Goal: Information Seeking & Learning: Learn about a topic

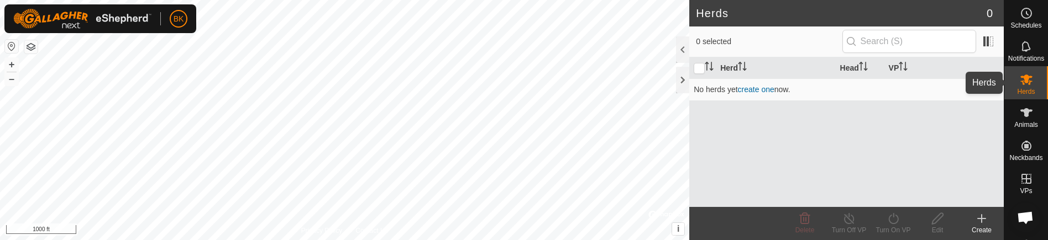
click at [1027, 77] on icon at bounding box center [1026, 80] width 12 height 11
click at [1023, 86] on es-mob-svg-icon at bounding box center [1026, 80] width 20 height 18
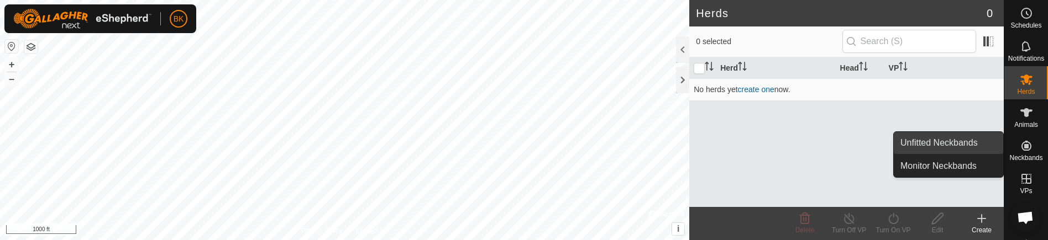
click at [967, 144] on link "Unfitted Neckbands" at bounding box center [948, 143] width 109 height 22
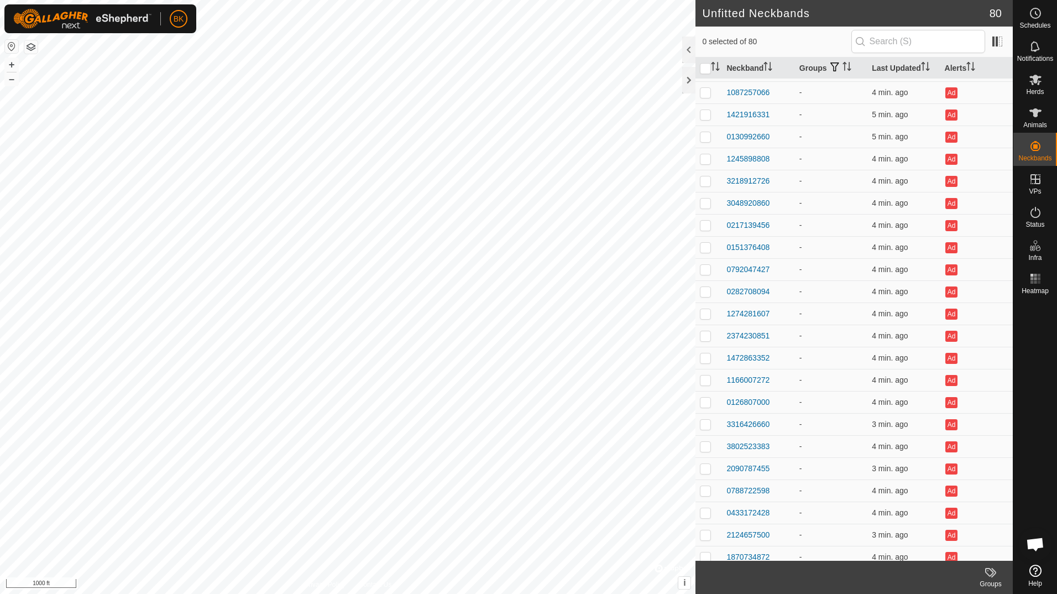
scroll to position [219, 0]
click at [758, 240] on div "0792047427" at bounding box center [747, 246] width 43 height 12
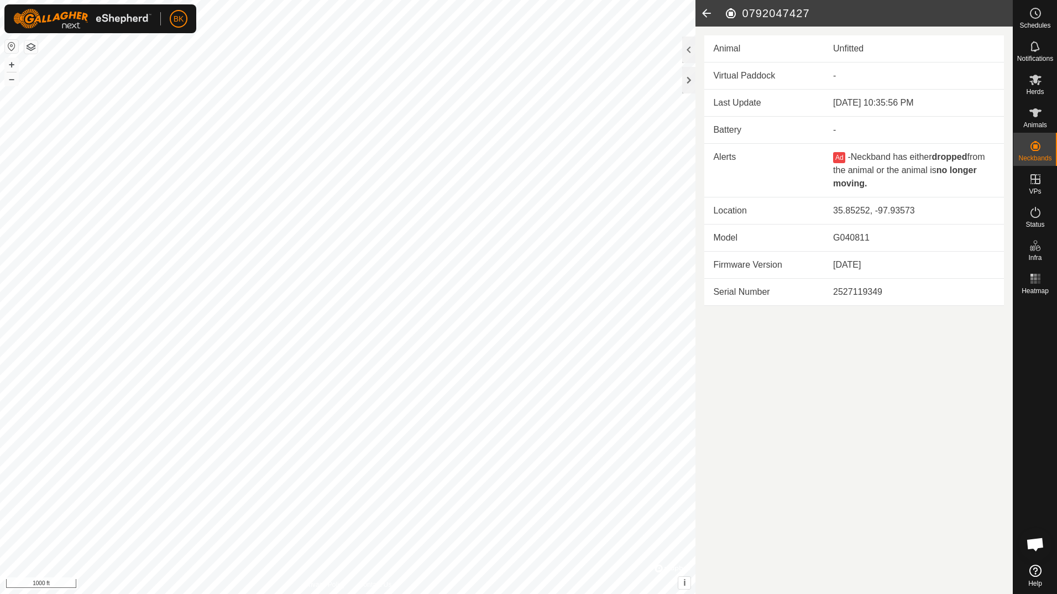
click at [707, 11] on icon at bounding box center [706, 13] width 22 height 27
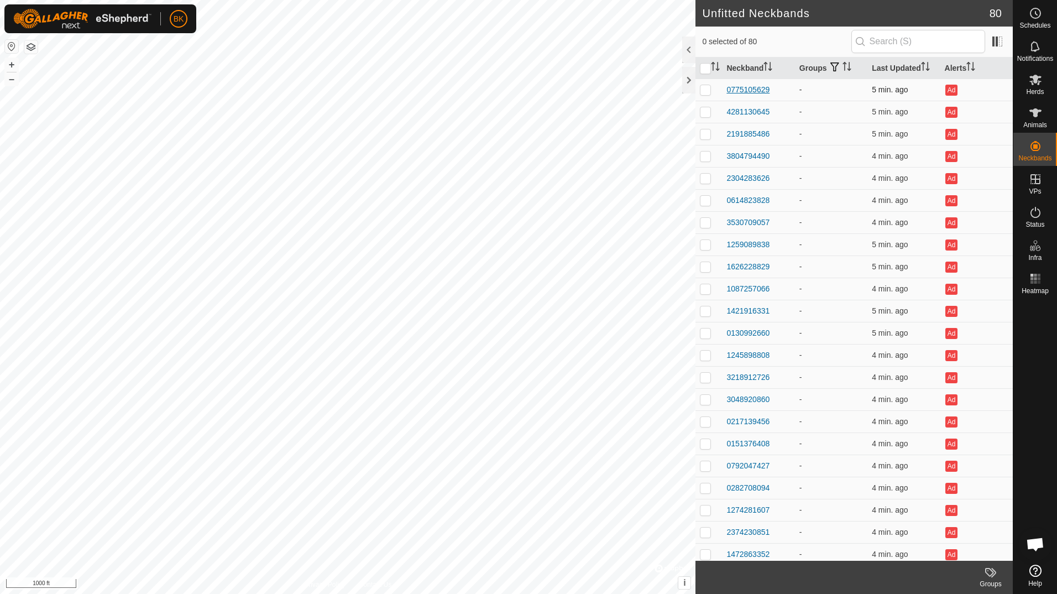
click at [753, 91] on div "0775105629" at bounding box center [747, 90] width 43 height 12
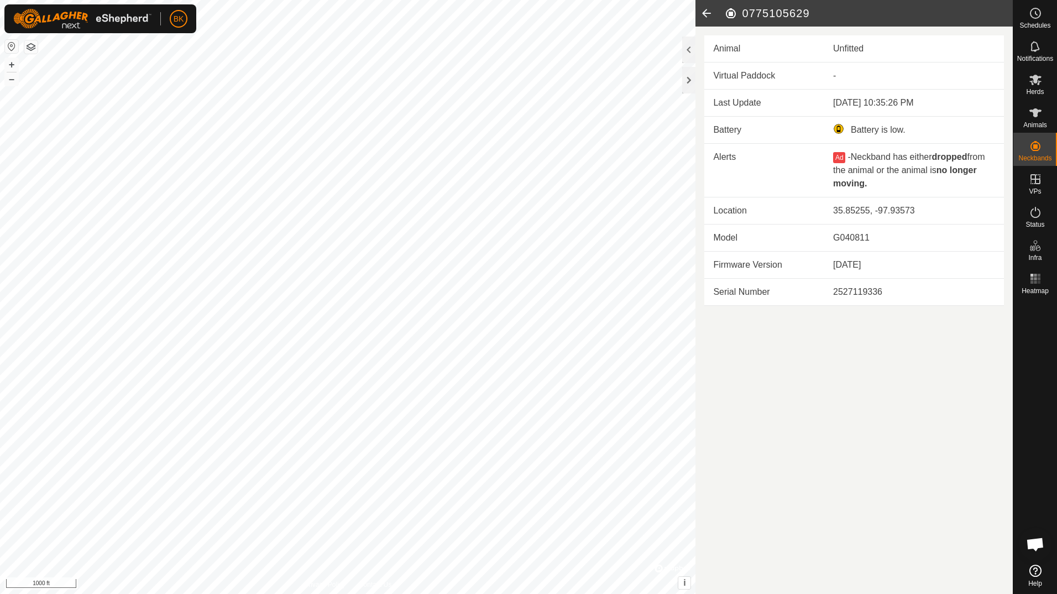
click at [705, 10] on icon at bounding box center [706, 13] width 22 height 27
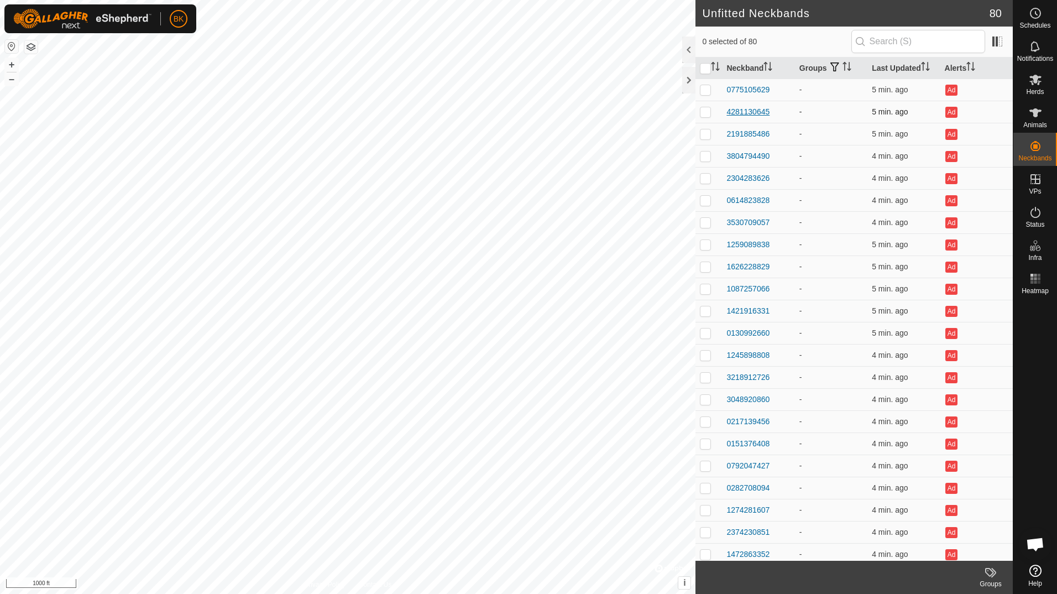
click at [752, 111] on div "4281130645" at bounding box center [747, 112] width 43 height 12
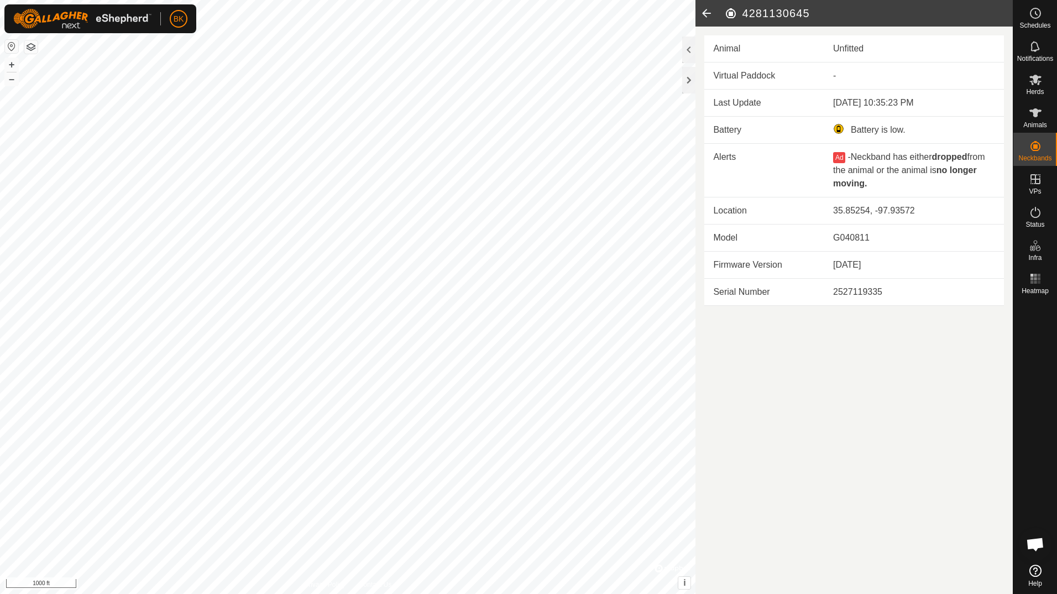
click at [706, 13] on icon at bounding box center [706, 13] width 22 height 27
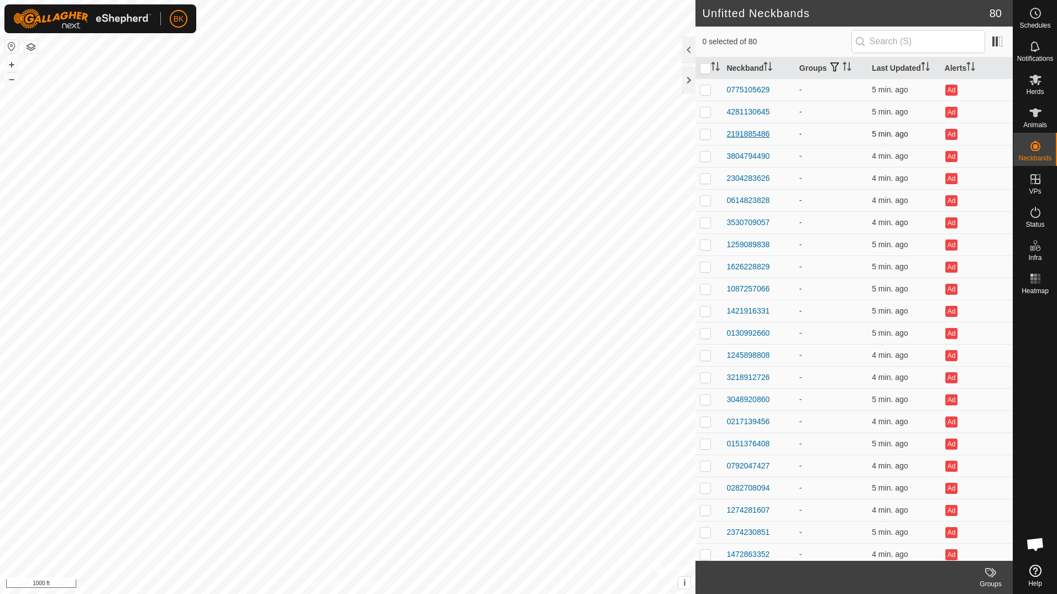
click at [733, 136] on div "2191885486" at bounding box center [747, 134] width 43 height 12
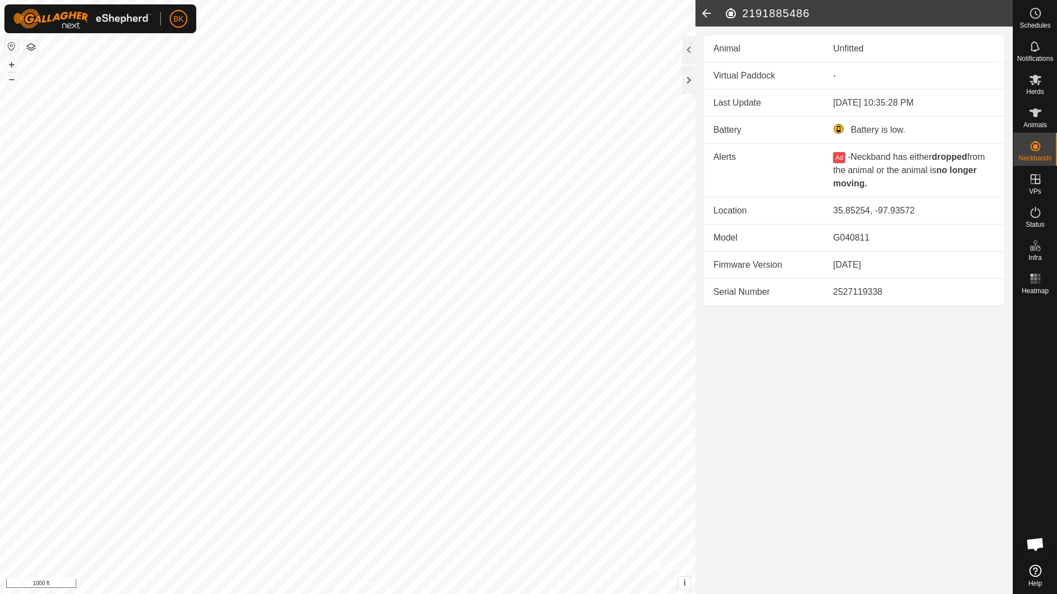
click at [712, 15] on icon at bounding box center [706, 13] width 22 height 27
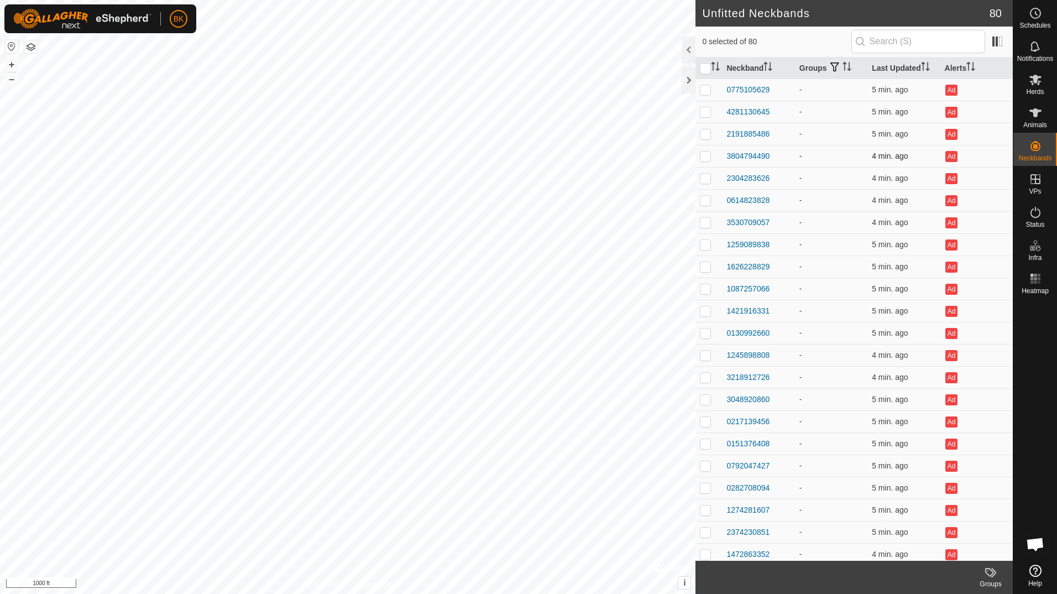
click at [740, 165] on td "3804794490" at bounding box center [758, 156] width 72 height 22
click at [739, 156] on div "3804794490" at bounding box center [747, 156] width 43 height 12
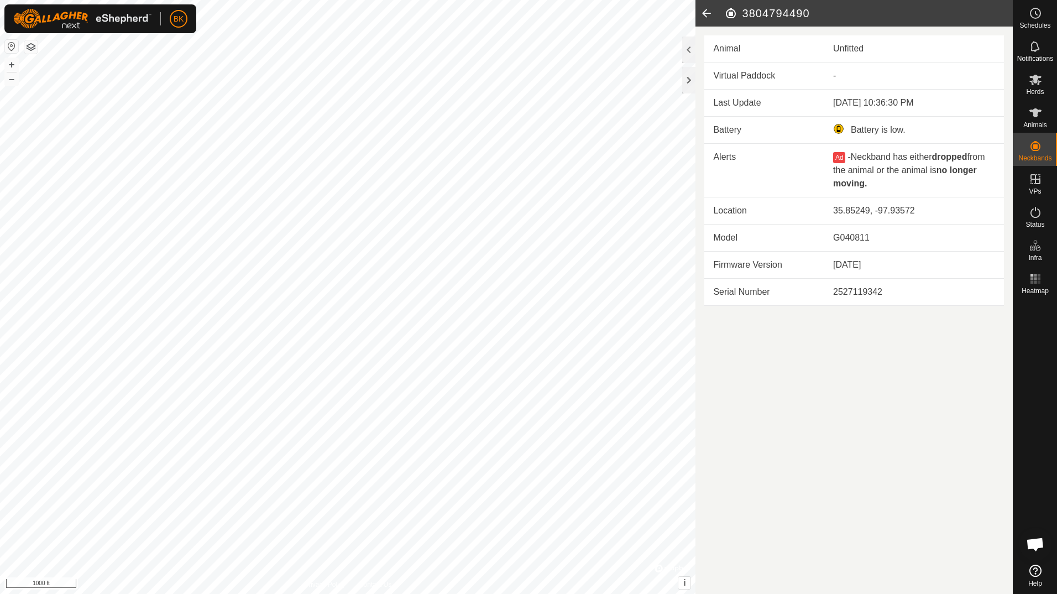
click at [703, 9] on icon at bounding box center [706, 13] width 22 height 27
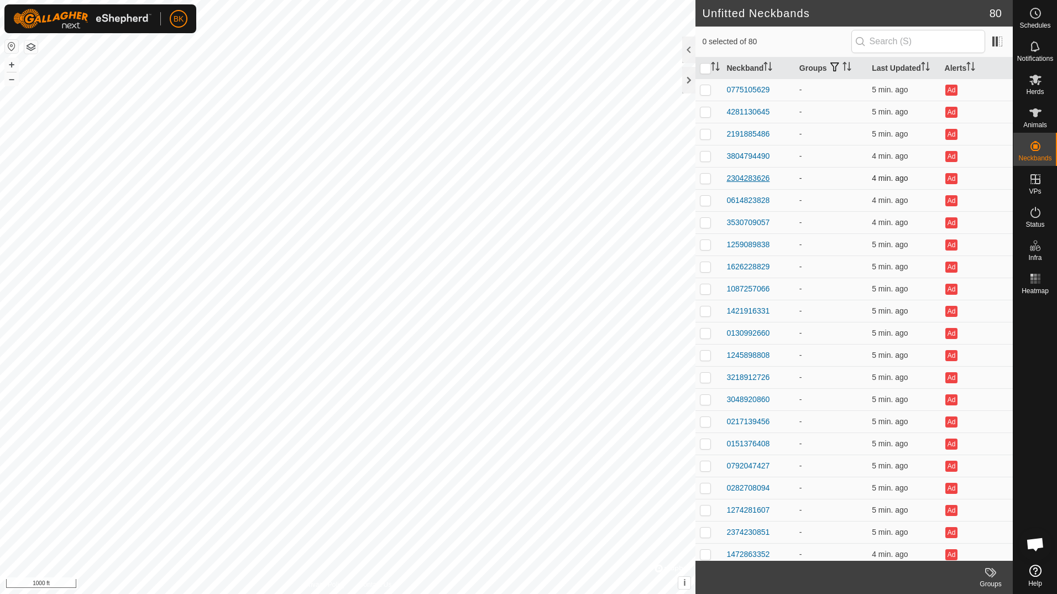
click at [740, 177] on div "2304283626" at bounding box center [747, 178] width 43 height 12
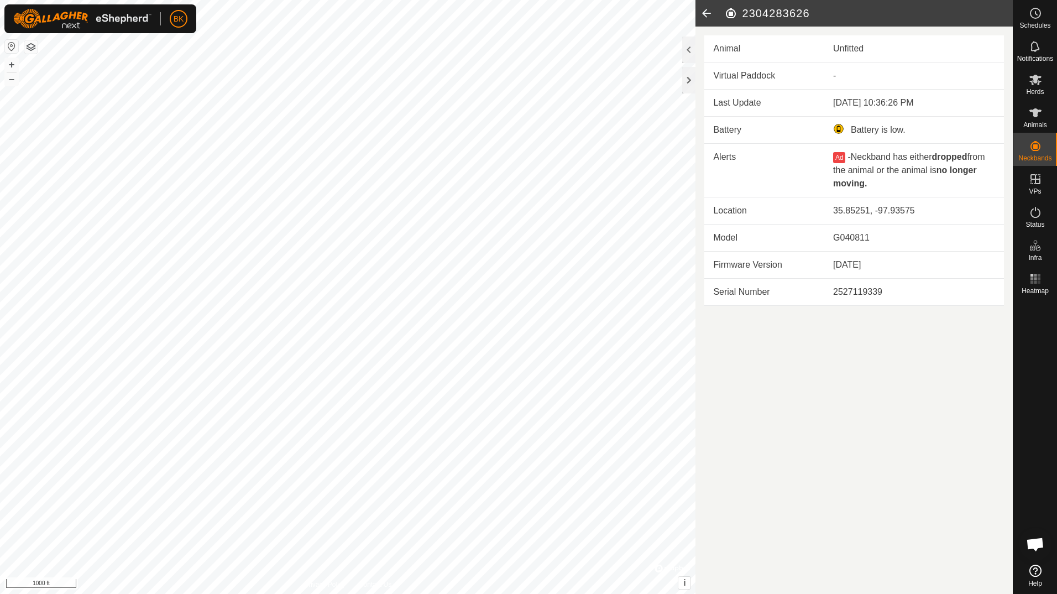
click at [707, 15] on icon at bounding box center [706, 13] width 22 height 27
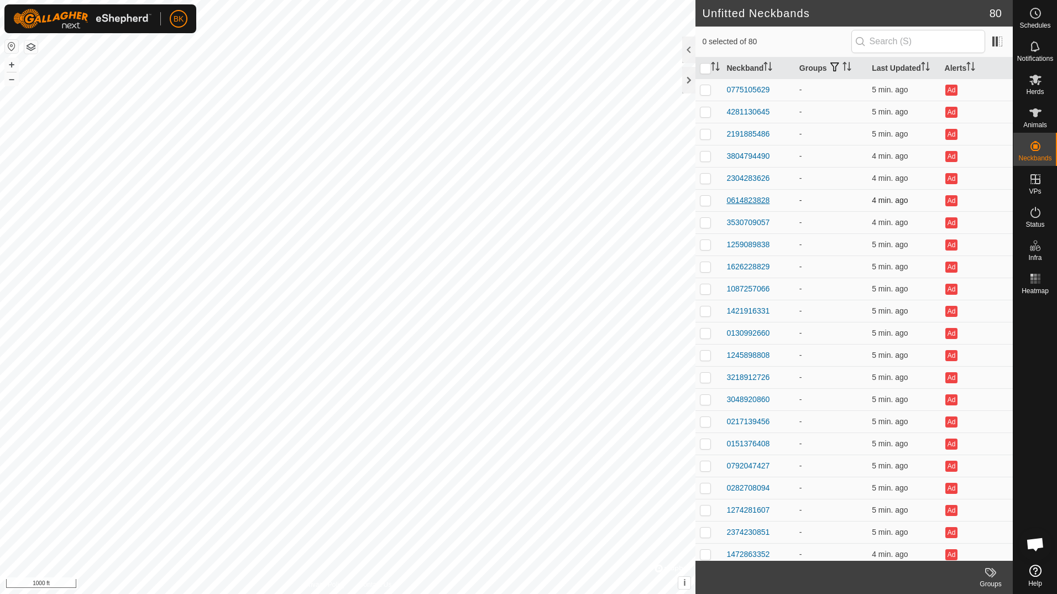
click at [744, 195] on div "0614823828" at bounding box center [747, 201] width 43 height 12
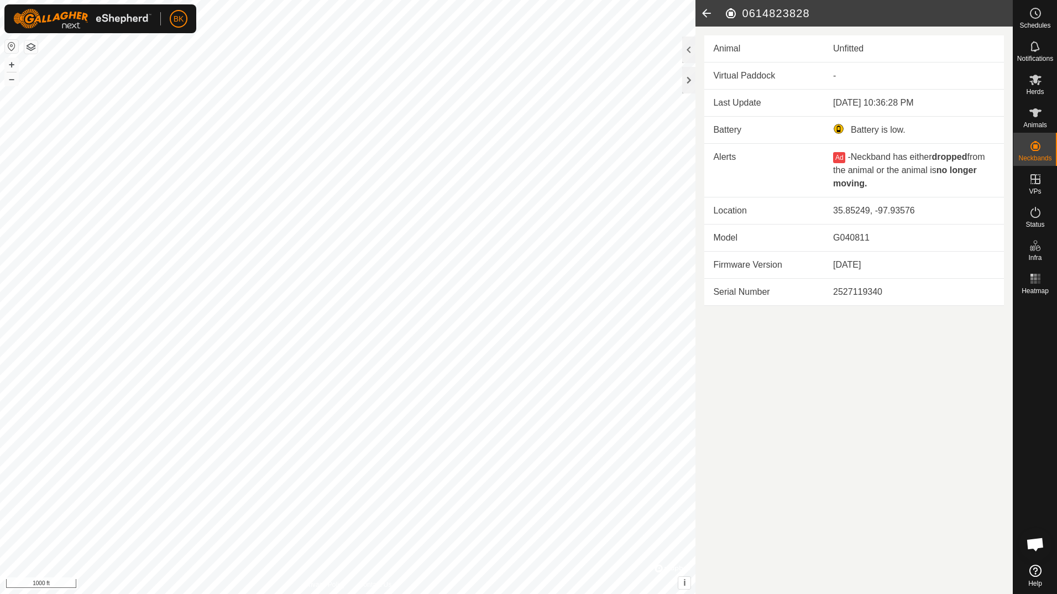
click at [698, 19] on icon at bounding box center [706, 13] width 22 height 27
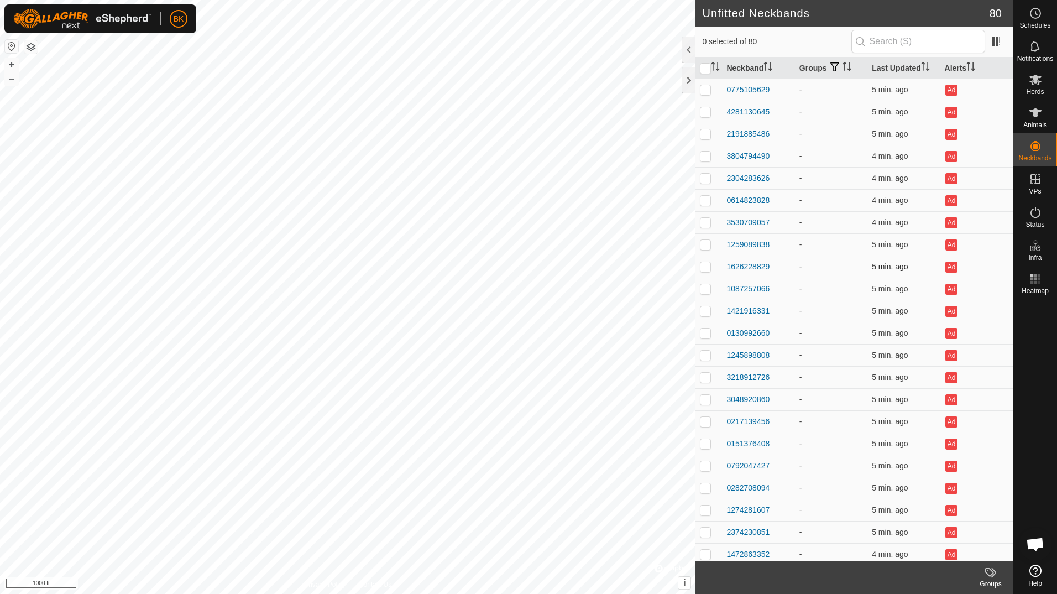
click at [759, 240] on div "1626228829" at bounding box center [747, 267] width 43 height 12
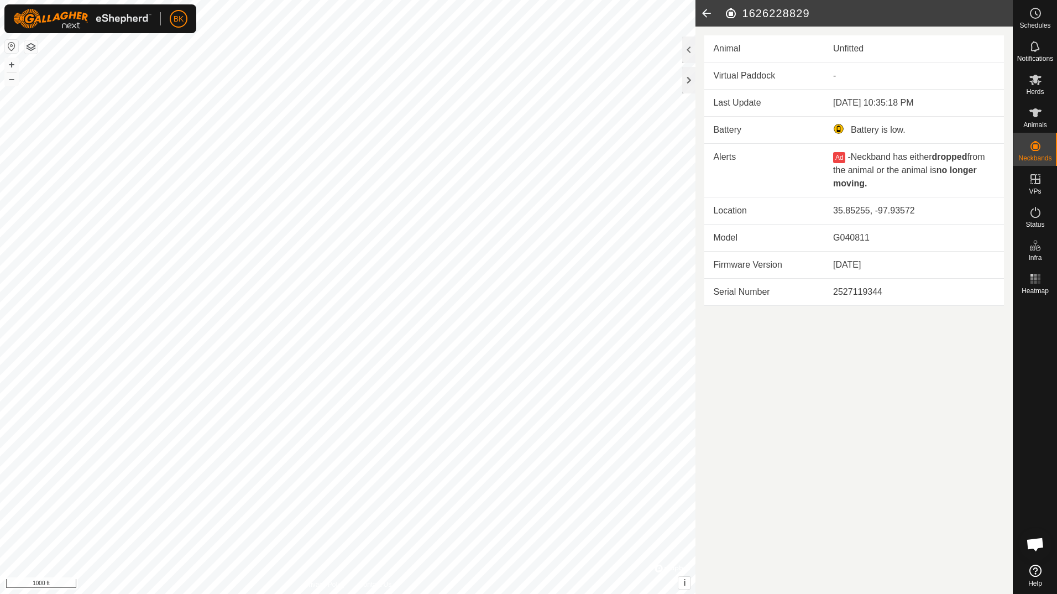
click at [706, 13] on icon at bounding box center [706, 13] width 22 height 27
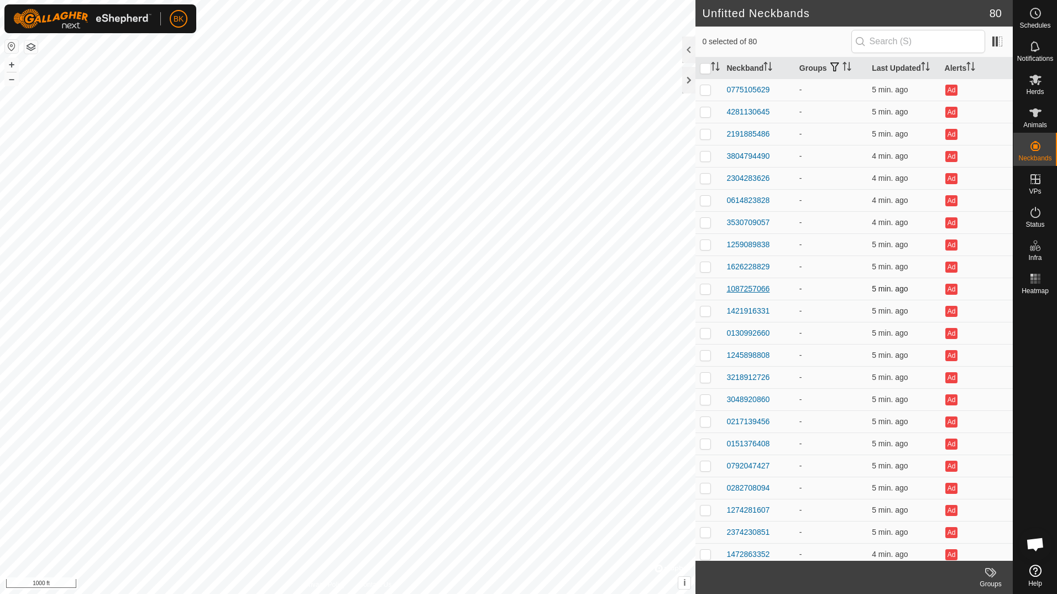
click at [741, 240] on div "1087257066" at bounding box center [747, 289] width 43 height 12
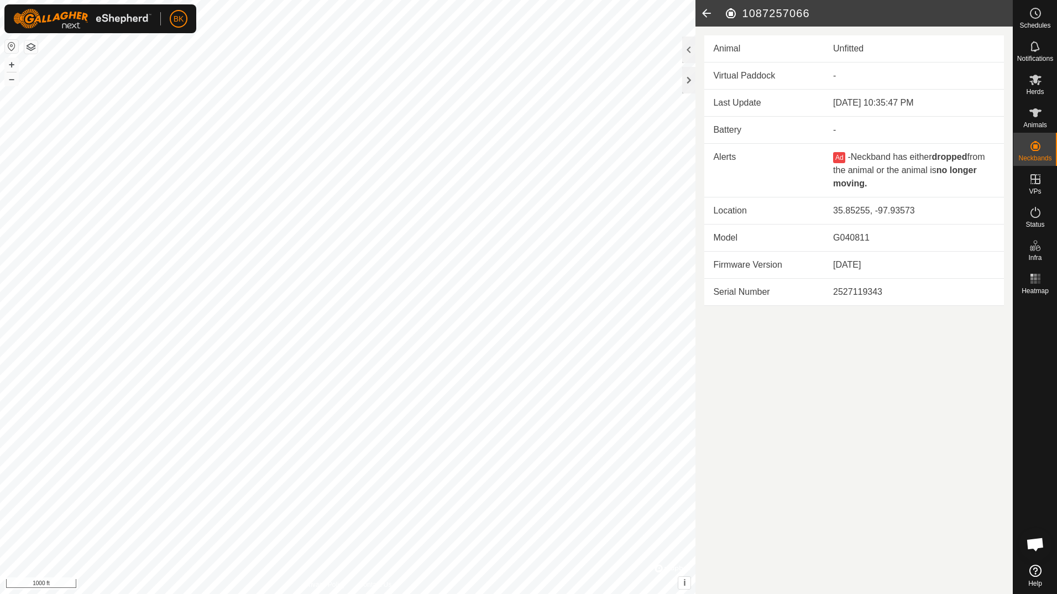
click at [707, 14] on icon at bounding box center [706, 13] width 22 height 27
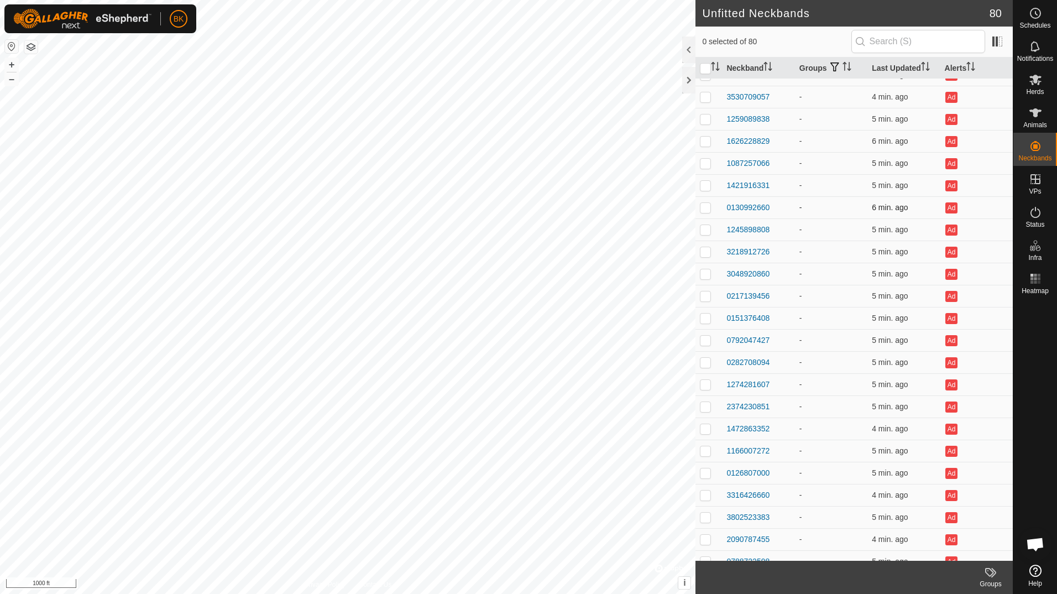
scroll to position [126, 0]
click at [749, 240] on div "0792047427" at bounding box center [747, 340] width 43 height 12
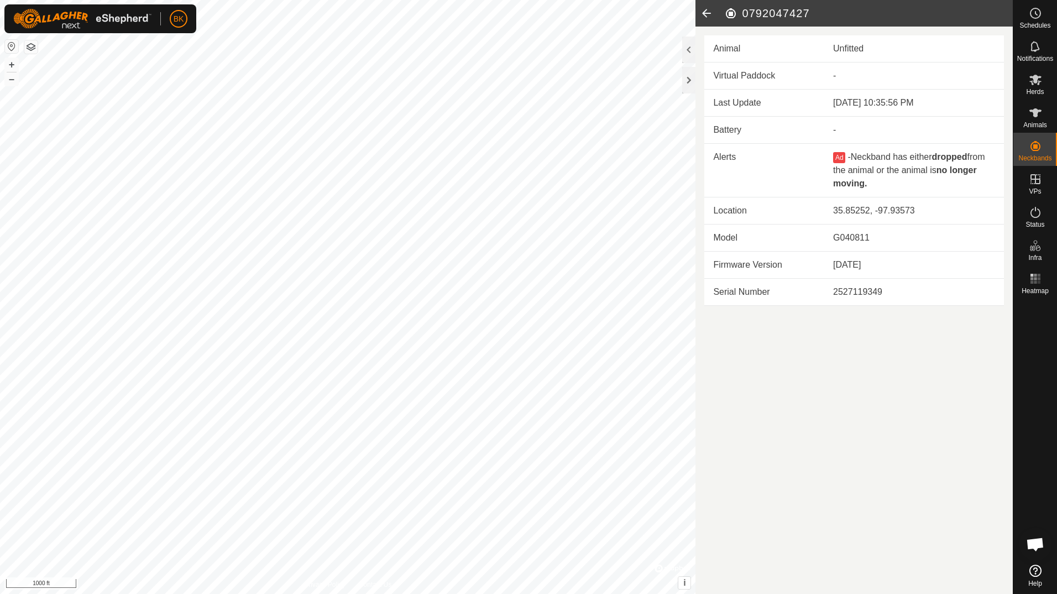
click at [705, 11] on icon at bounding box center [706, 13] width 22 height 27
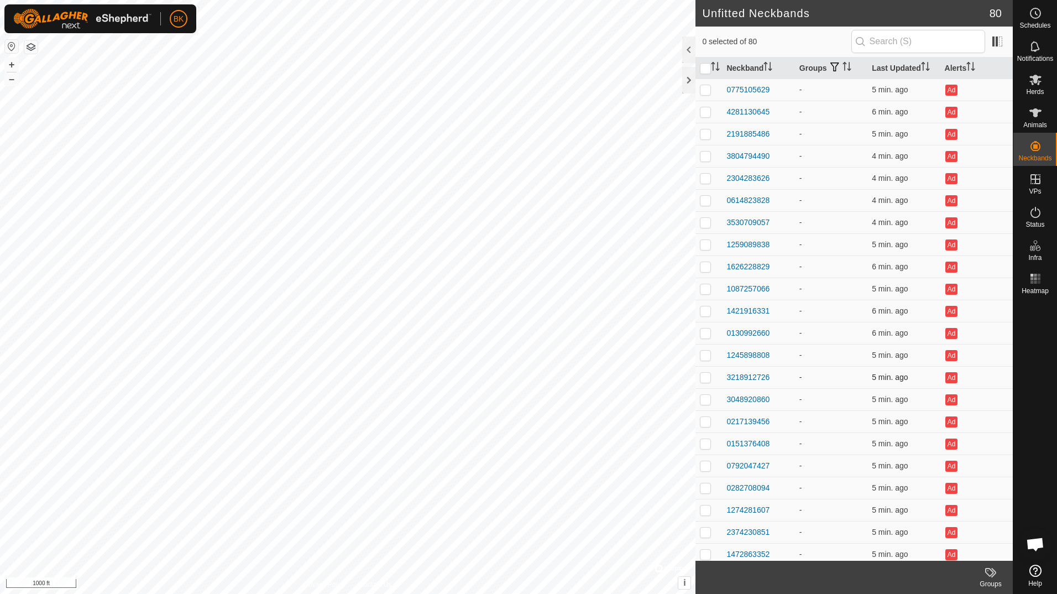
scroll to position [314, 0]
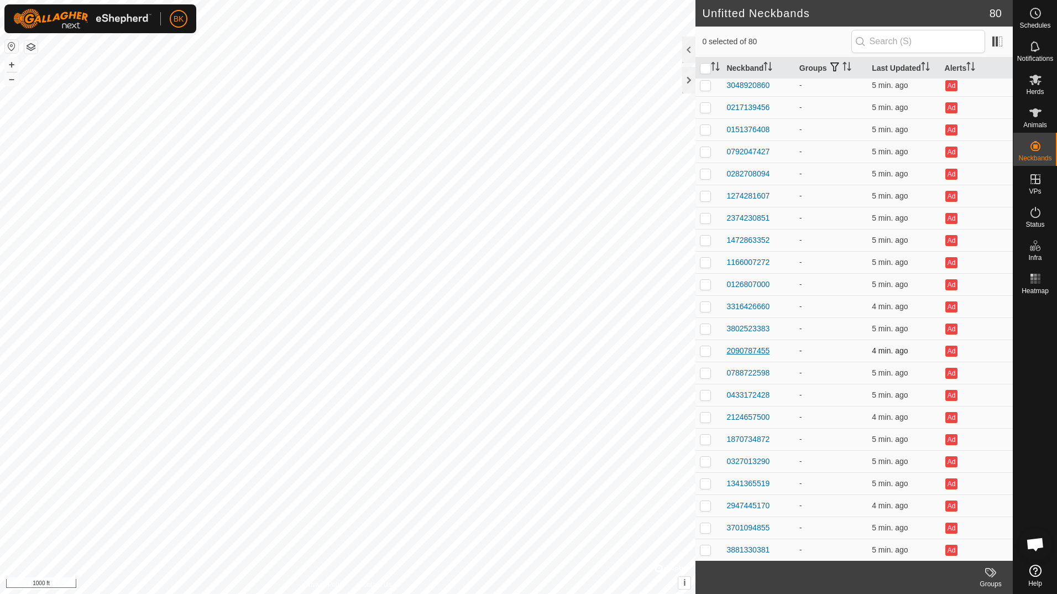
click at [751, 240] on div "2090787455" at bounding box center [747, 351] width 43 height 12
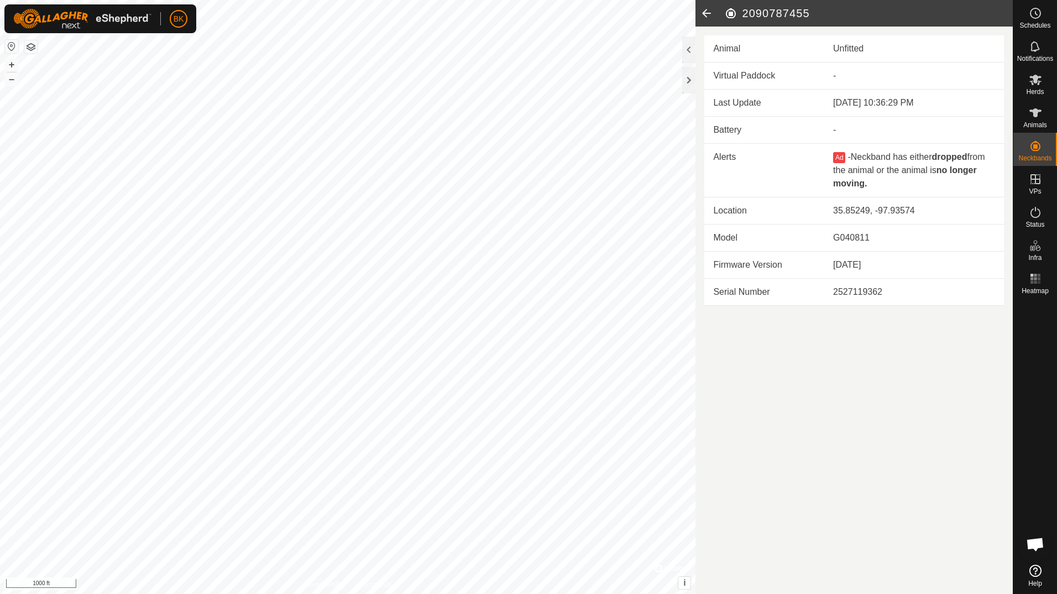
click at [702, 12] on icon at bounding box center [706, 13] width 22 height 27
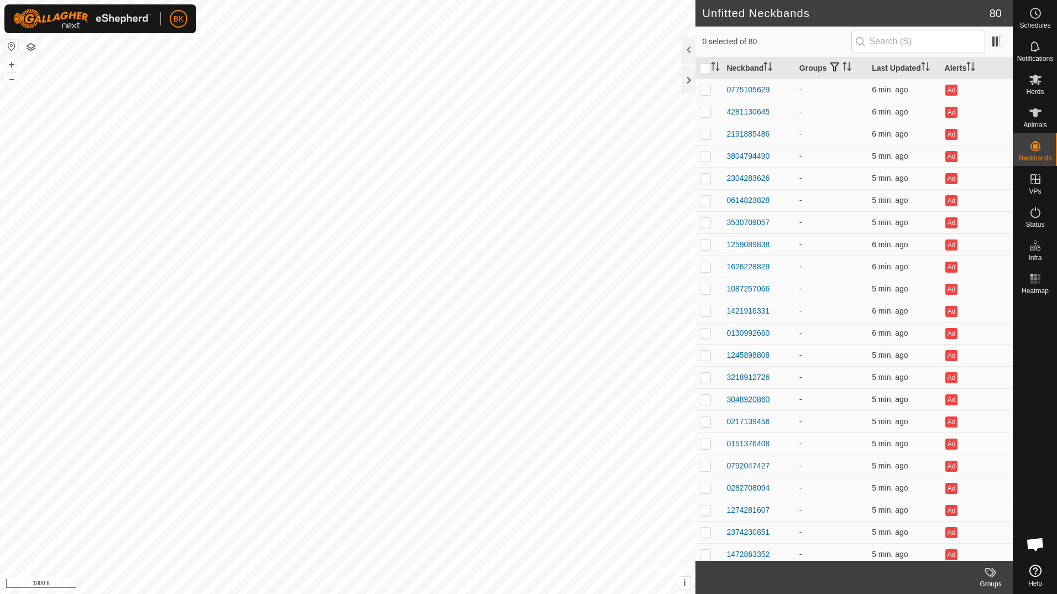
click at [739, 240] on div "3048920860" at bounding box center [747, 400] width 43 height 12
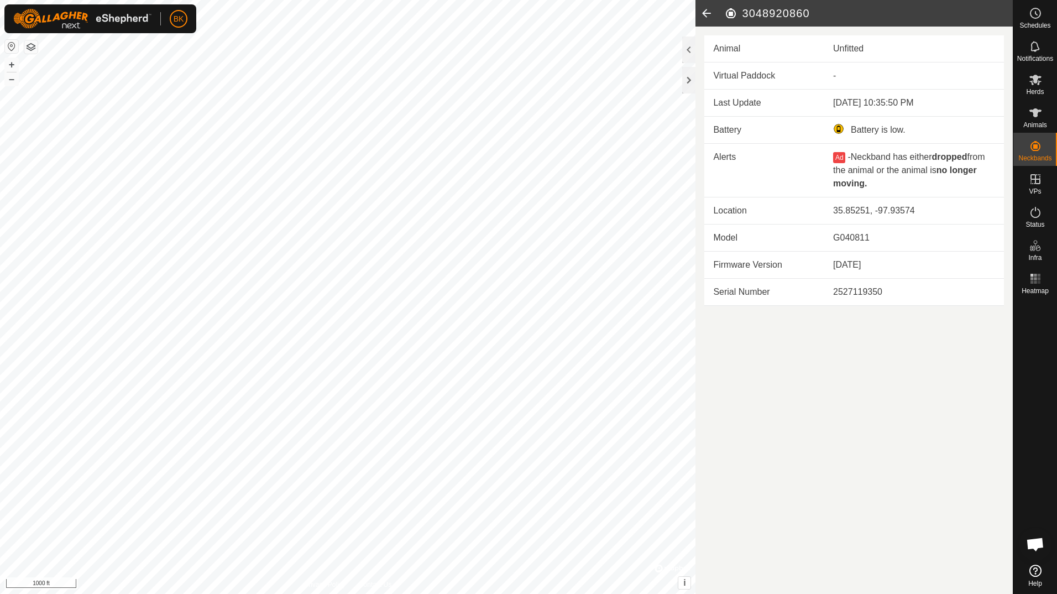
click at [706, 13] on icon at bounding box center [706, 13] width 22 height 27
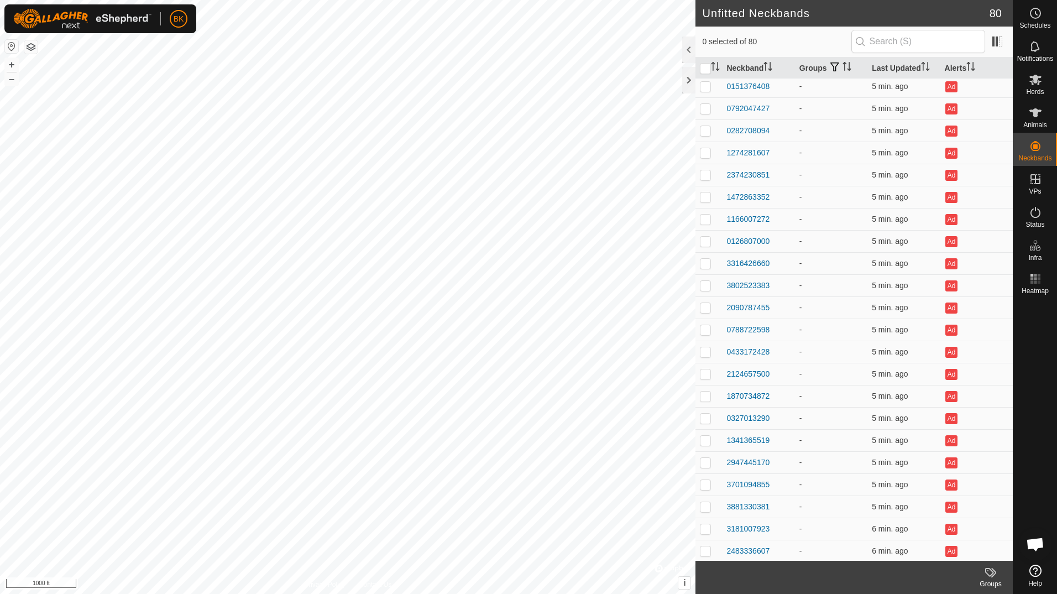
scroll to position [358, 0]
click at [744, 240] on div "1870734872" at bounding box center [747, 396] width 43 height 12
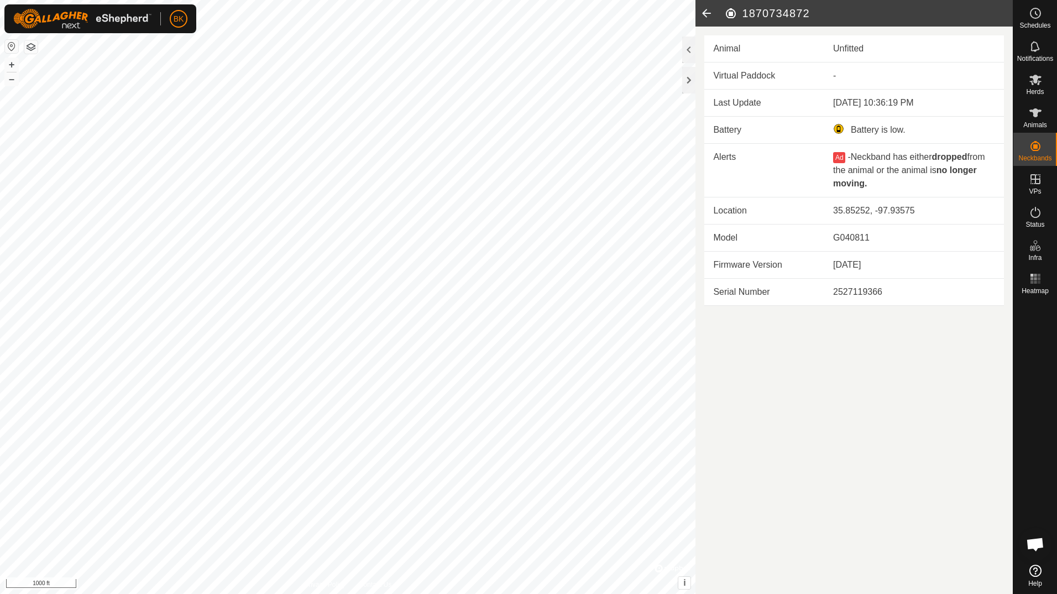
click at [707, 15] on icon at bounding box center [706, 13] width 22 height 27
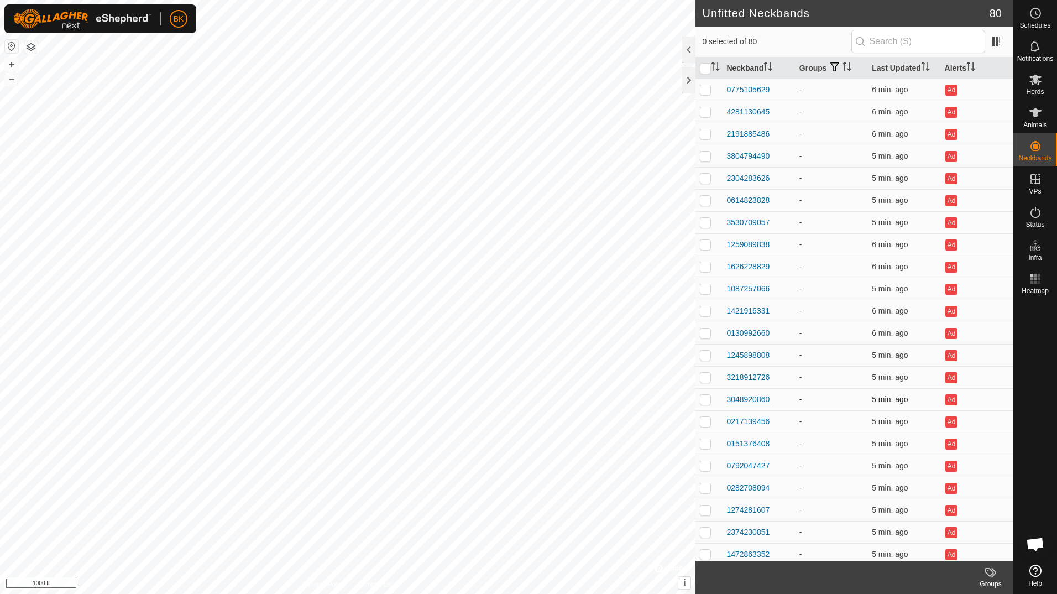
scroll to position [304, 0]
click at [751, 240] on div "0433172428" at bounding box center [747, 405] width 43 height 12
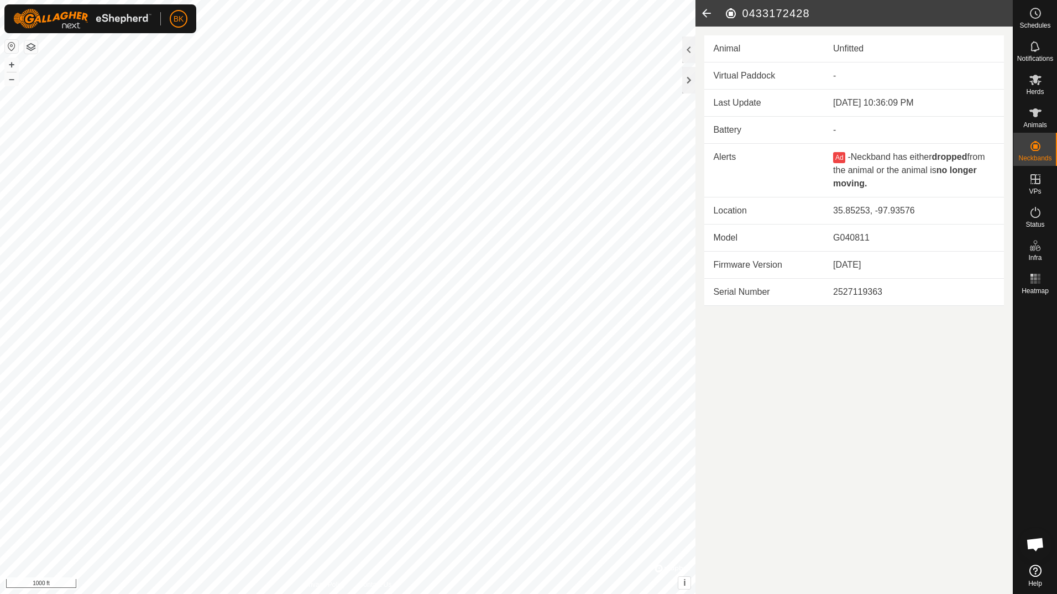
click at [704, 9] on icon at bounding box center [706, 13] width 22 height 27
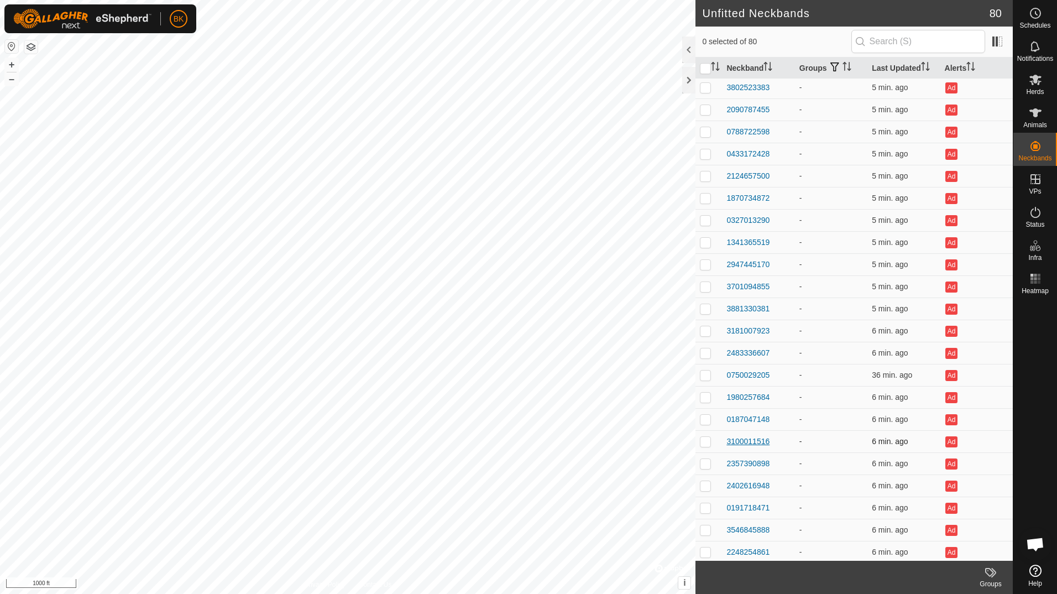
scroll to position [555, 0]
click at [735, 240] on div "3100011516" at bounding box center [747, 441] width 43 height 12
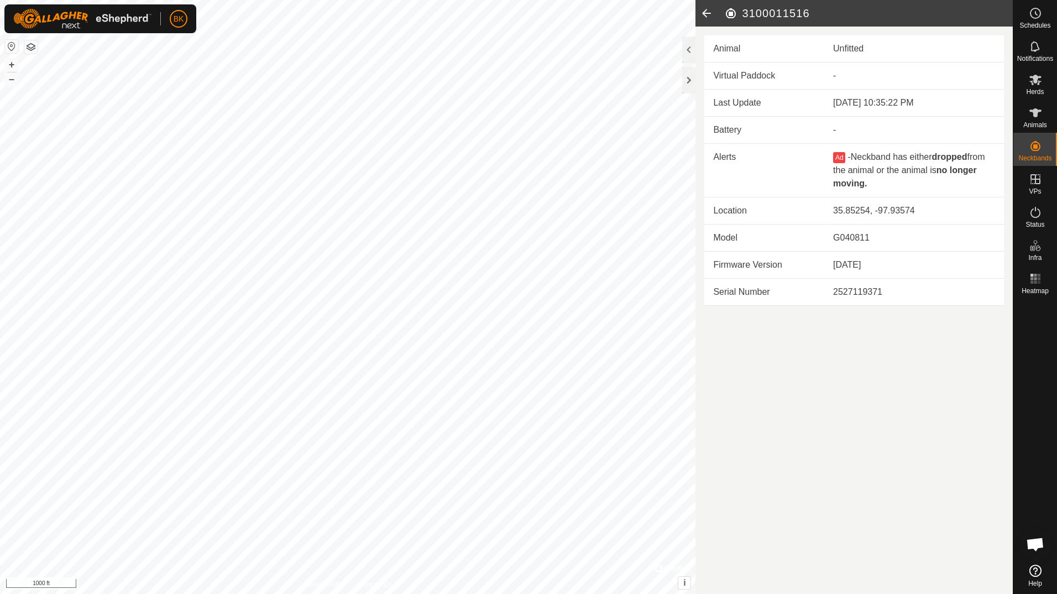
click at [710, 8] on icon at bounding box center [706, 13] width 22 height 27
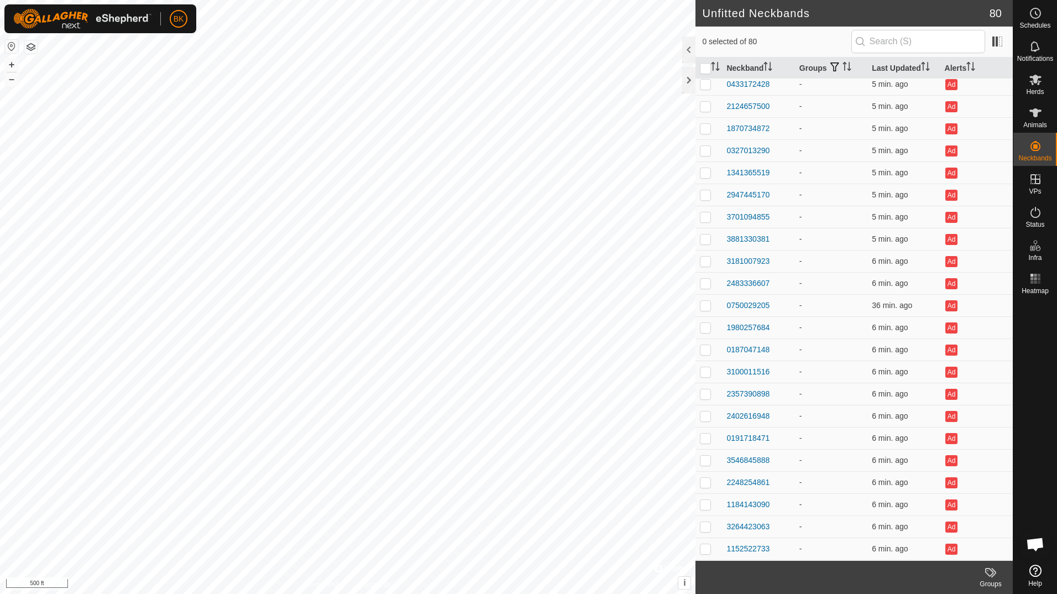
scroll to position [1287, 0]
click at [762, 240] on div "3603611527" at bounding box center [747, 417] width 43 height 12
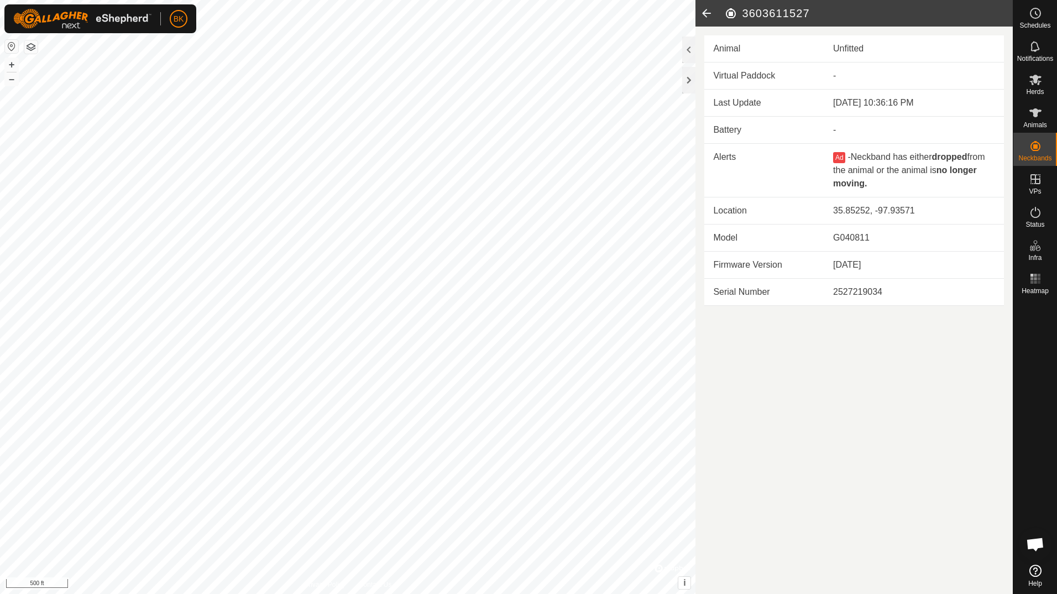
click at [712, 10] on icon at bounding box center [706, 13] width 22 height 27
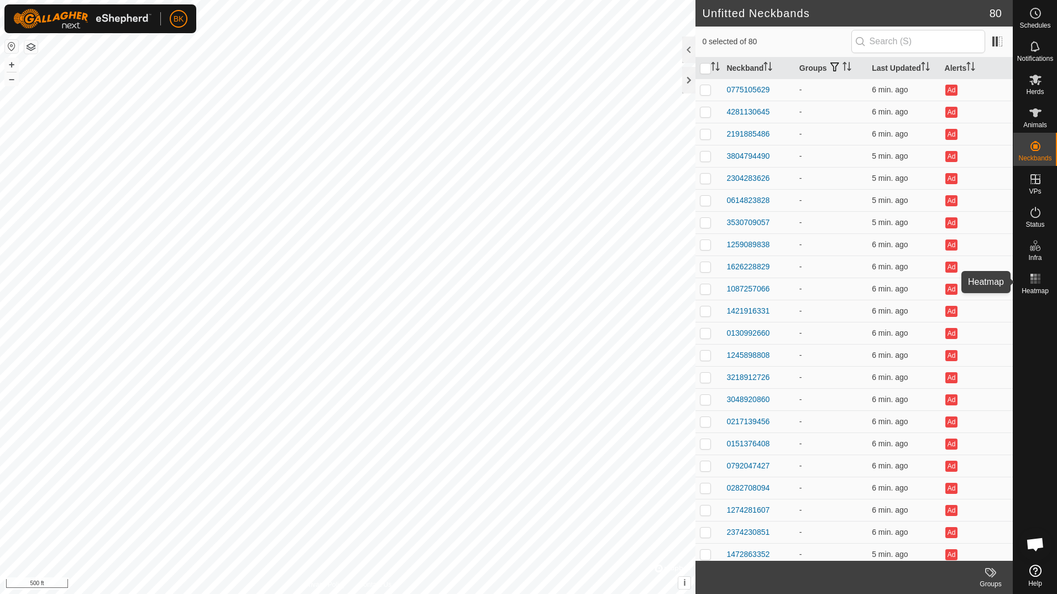
click at [1035, 240] on span "Heatmap" at bounding box center [1034, 290] width 27 height 7
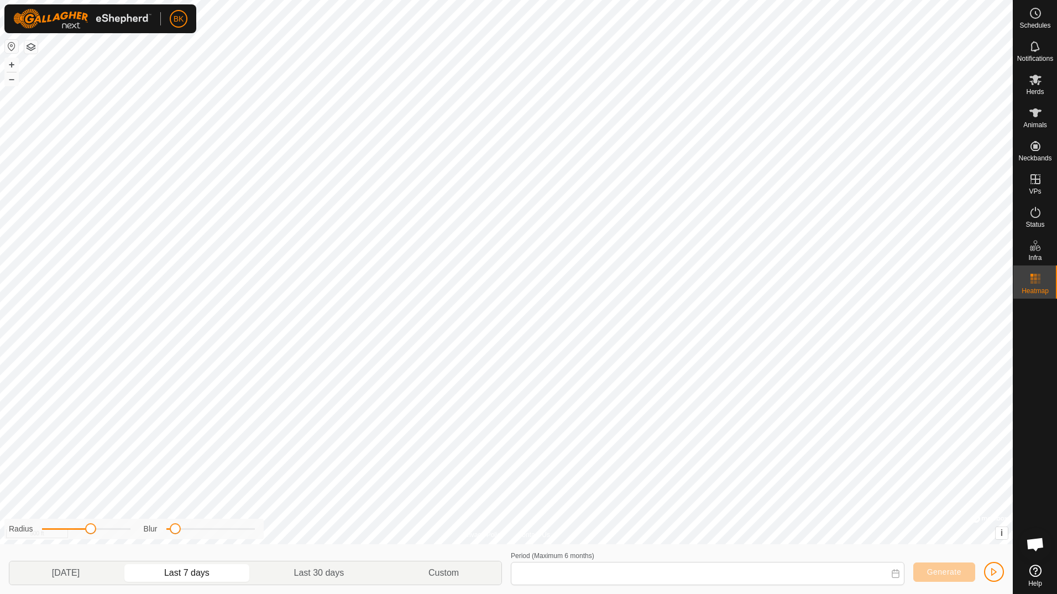
type input "[DATE] - [DATE]"
